Goal: Task Accomplishment & Management: Complete application form

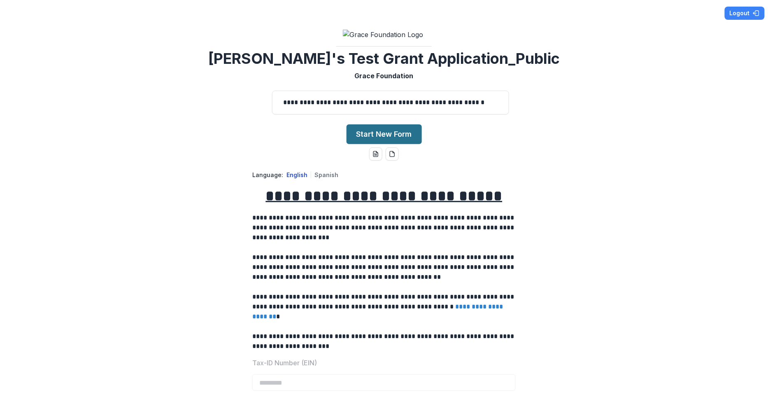
click at [373, 144] on button "Start New Form" at bounding box center [383, 134] width 75 height 20
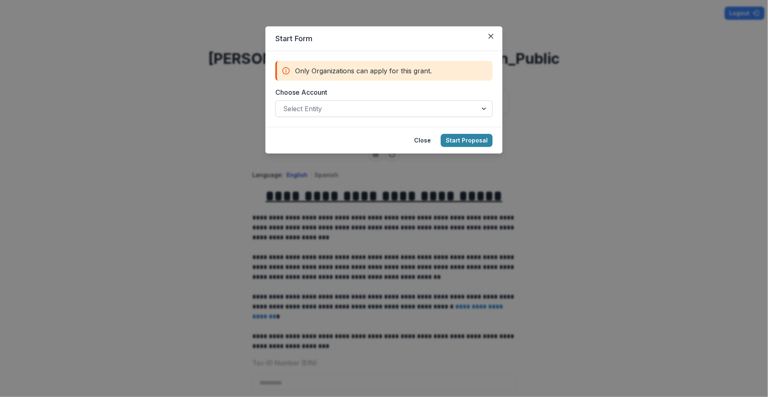
click at [347, 108] on div at bounding box center [376, 109] width 187 height 12
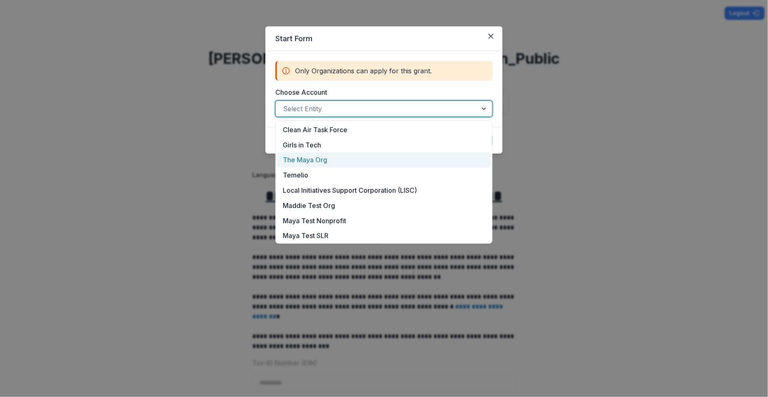
click at [339, 162] on div "The Maya Org" at bounding box center [383, 159] width 213 height 15
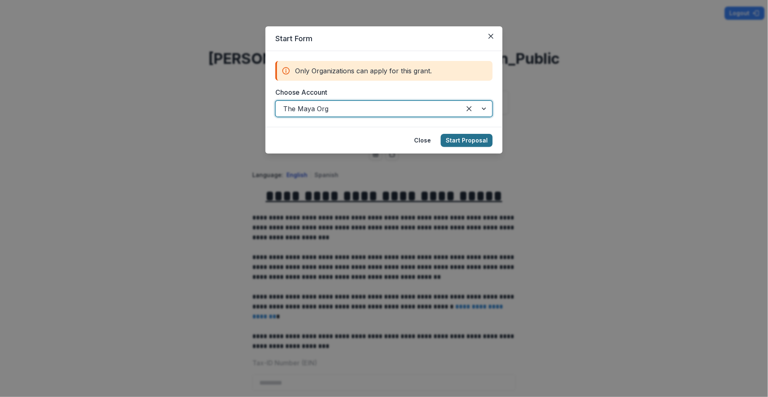
click at [458, 138] on button "Start Proposal" at bounding box center [467, 140] width 52 height 13
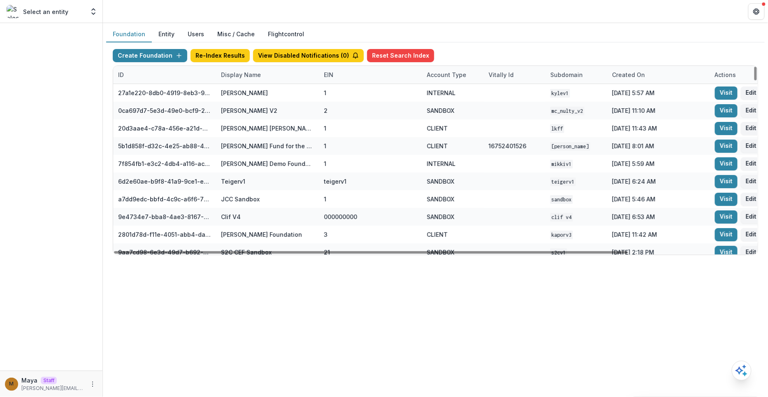
click at [255, 76] on div "Display Name" at bounding box center [241, 74] width 50 height 9
click at [246, 92] on input at bounding box center [266, 92] width 99 height 13
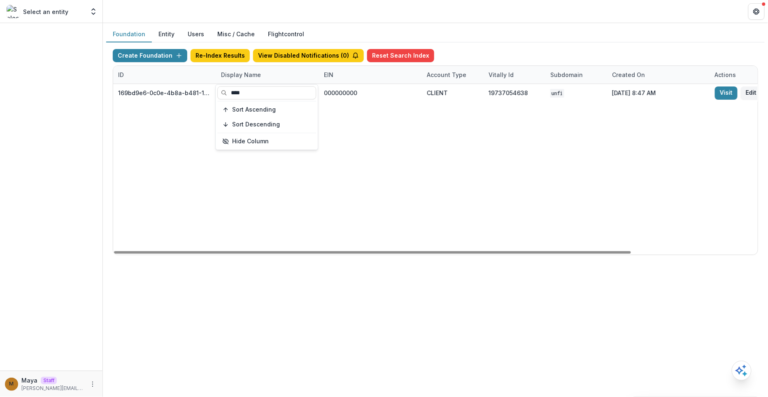
type input "****"
click at [518, 40] on div "Foundation Entity Users Misc / Cache Flightcontrol" at bounding box center [435, 34] width 658 height 16
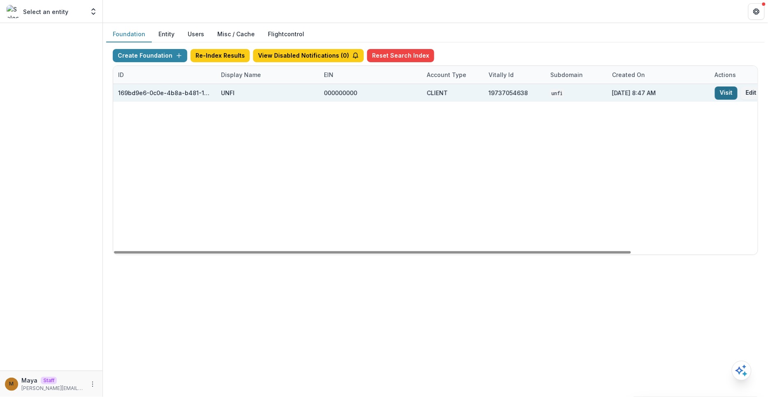
click at [729, 95] on link "Visit" at bounding box center [726, 92] width 23 height 13
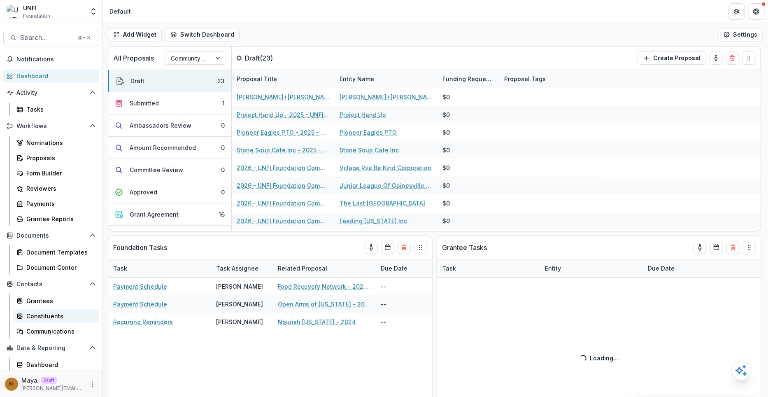
click at [34, 315] on div "Constituents" at bounding box center [59, 315] width 66 height 9
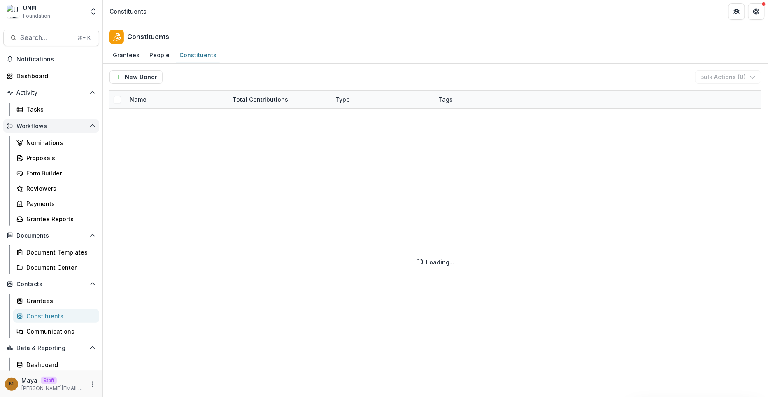
click at [26, 127] on span "Workflows" at bounding box center [51, 126] width 70 height 7
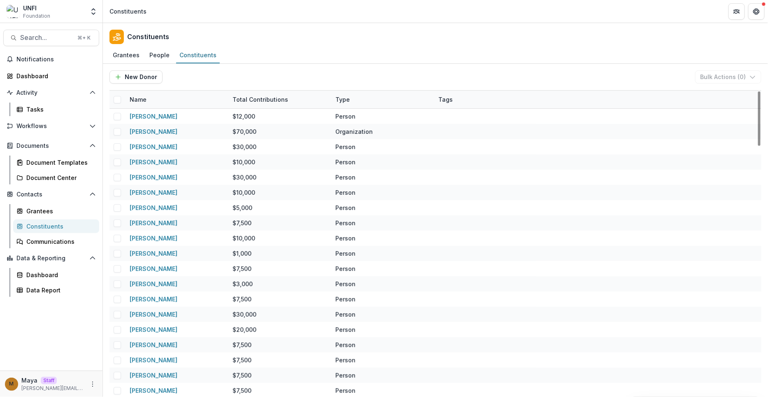
click at [149, 97] on div "Name" at bounding box center [138, 99] width 27 height 9
click at [149, 112] on input at bounding box center [175, 117] width 99 height 13
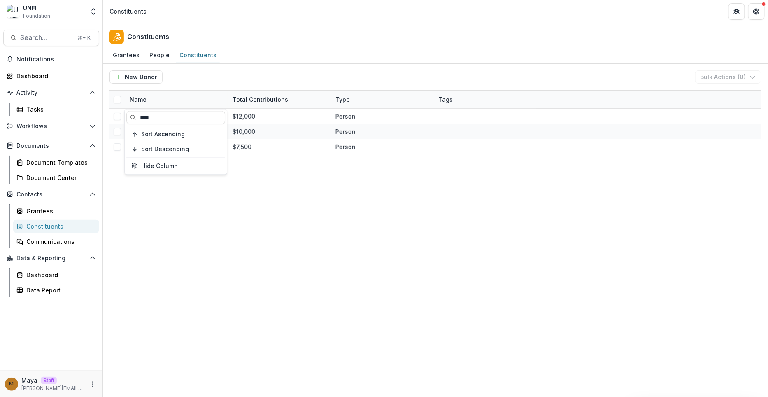
type input "****"
click at [240, 88] on div "New Donor Bulk Actions ( 0 ) Bulk Send Bulk Delete" at bounding box center [435, 77] width 652 height 26
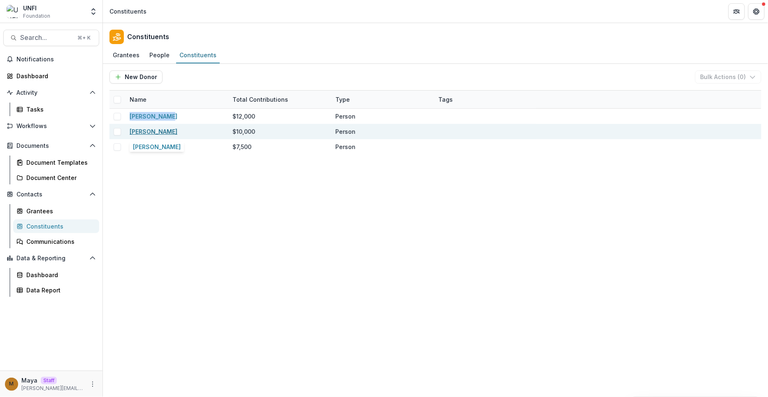
click at [143, 131] on link "Mike Hulett" at bounding box center [154, 131] width 48 height 7
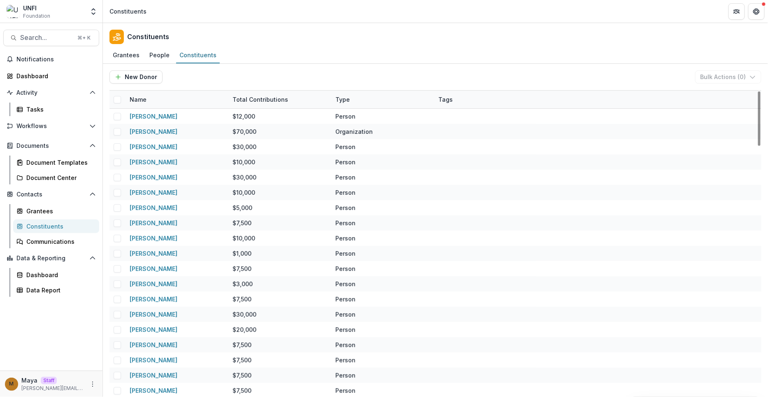
click at [144, 102] on div "Name" at bounding box center [138, 99] width 27 height 9
click at [145, 111] on input at bounding box center [175, 117] width 99 height 13
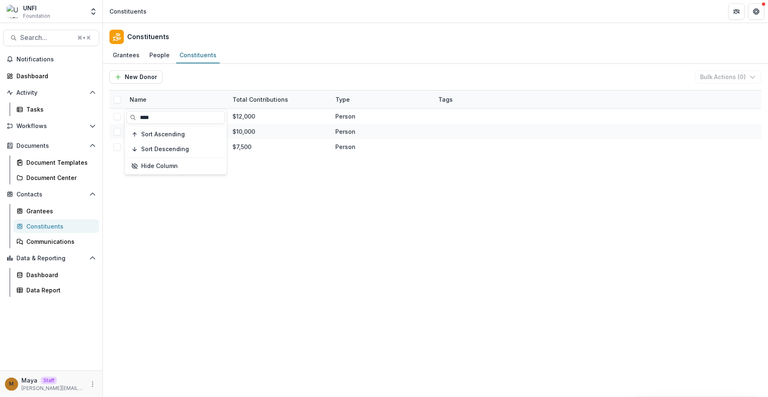
type input "****"
click at [225, 71] on div "New Donor Bulk Actions ( 0 ) Bulk Send Bulk Delete" at bounding box center [435, 76] width 652 height 13
